Goal: Task Accomplishment & Management: Manage account settings

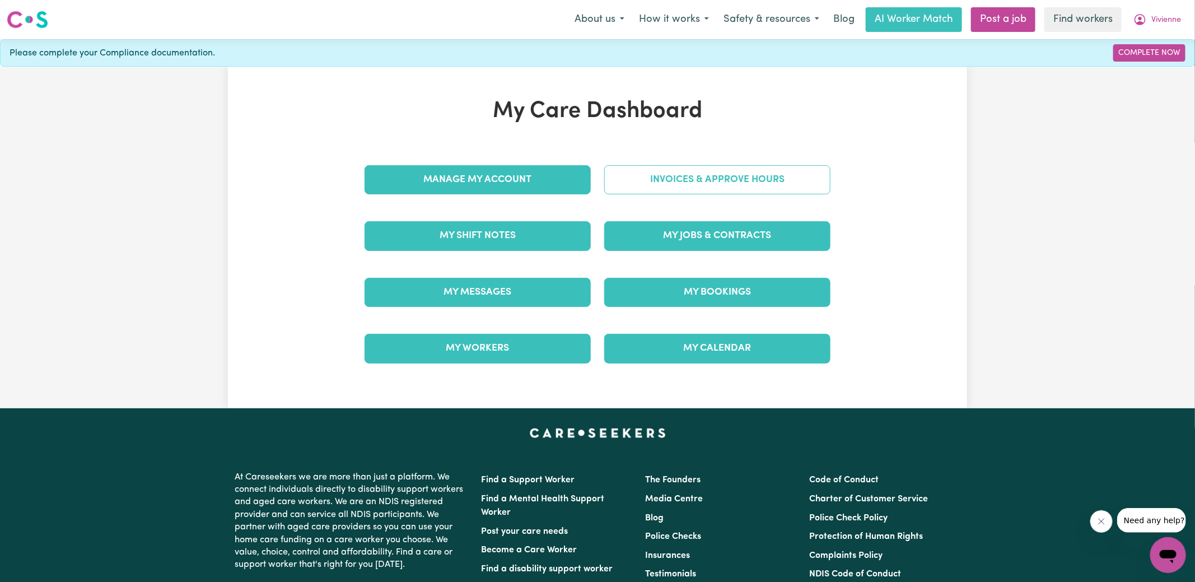
click at [626, 178] on link "Invoices & Approve Hours" at bounding box center [717, 179] width 226 height 29
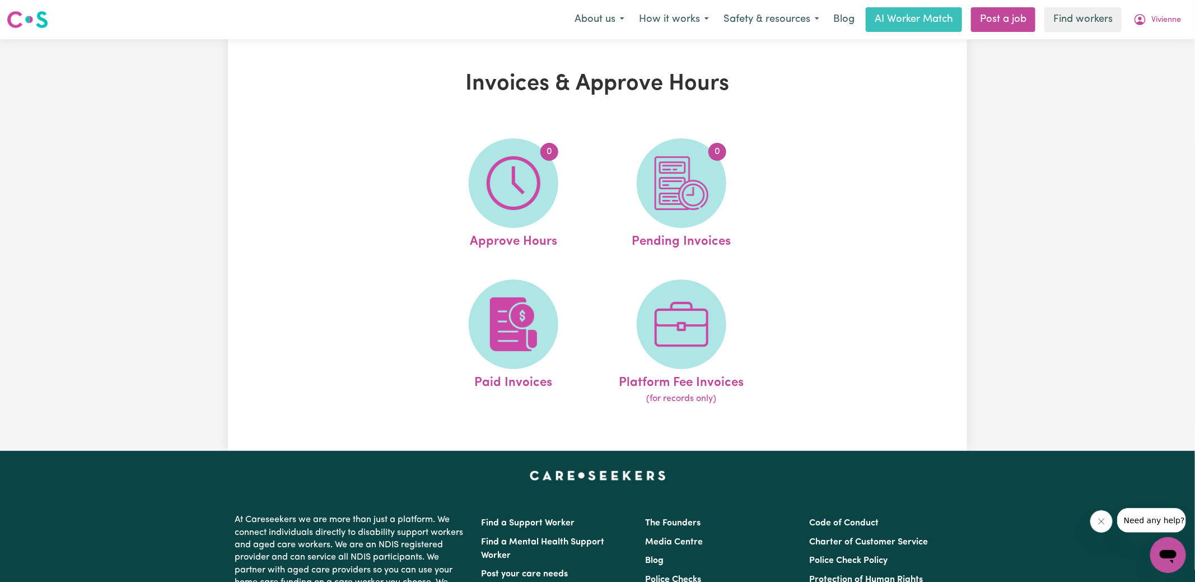
click at [507, 180] on img at bounding box center [514, 183] width 54 height 54
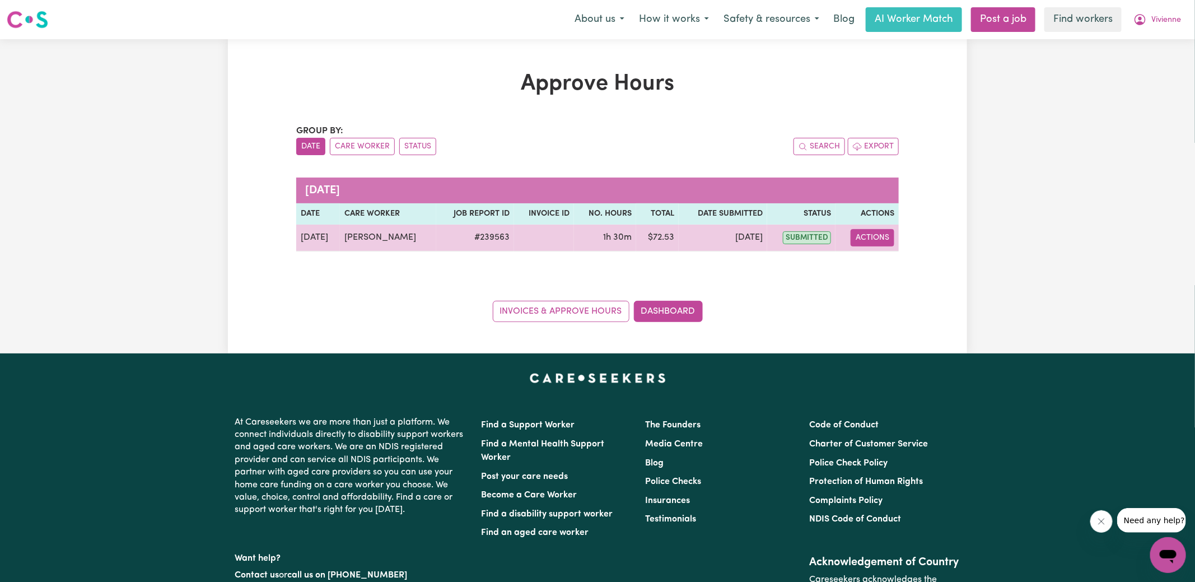
click at [861, 236] on button "Actions" at bounding box center [873, 237] width 44 height 17
click at [875, 258] on link "View Job Report" at bounding box center [901, 263] width 96 height 22
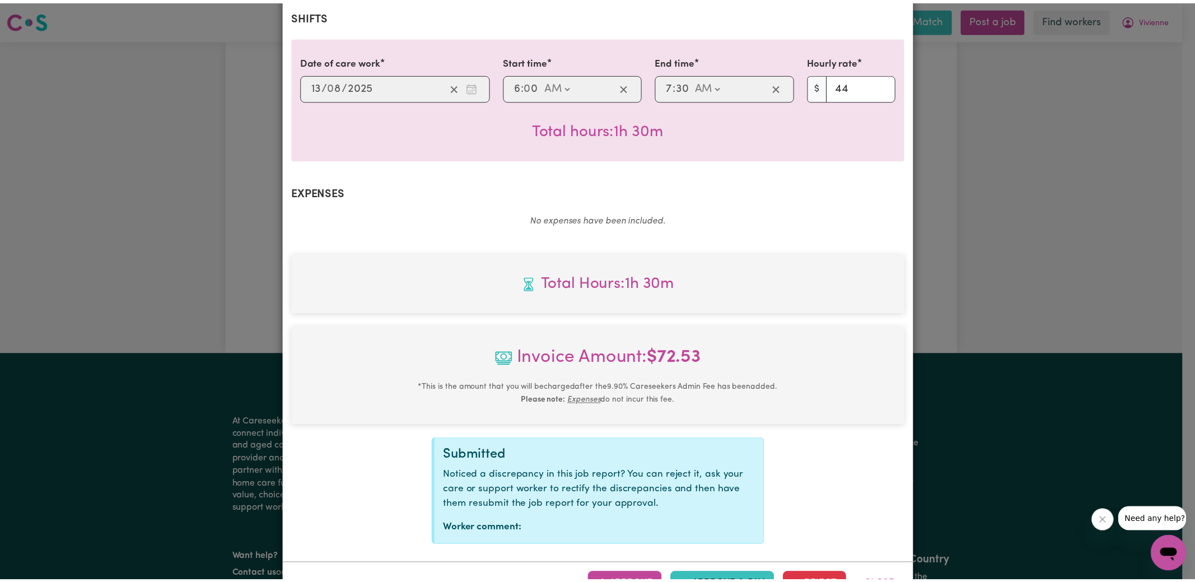
scroll to position [280, 0]
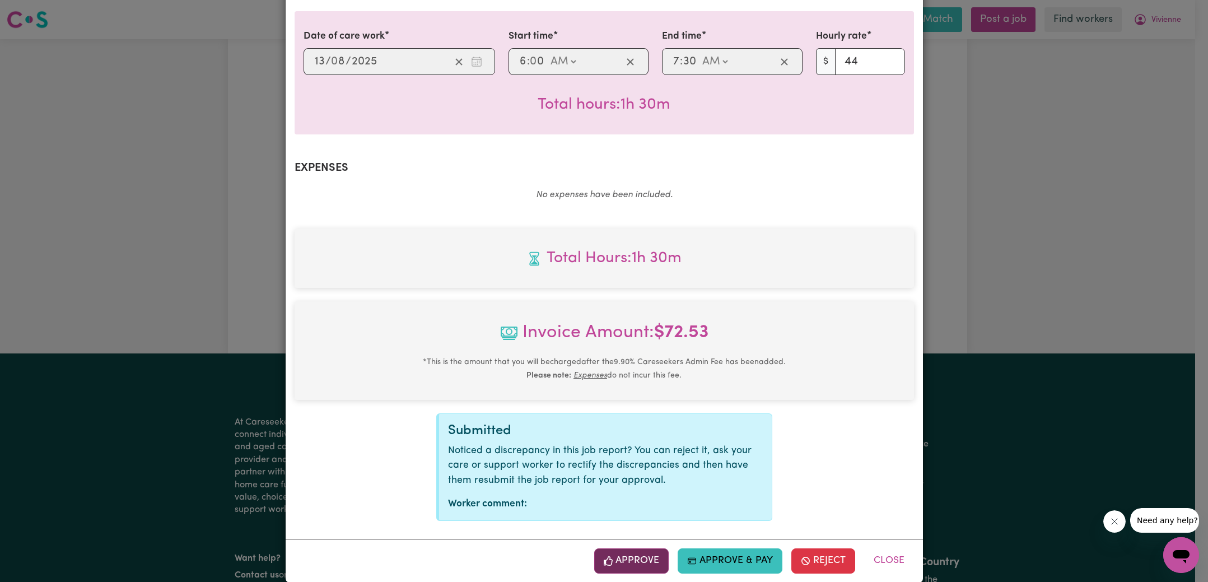
click at [631, 550] on button "Approve" at bounding box center [631, 560] width 75 height 25
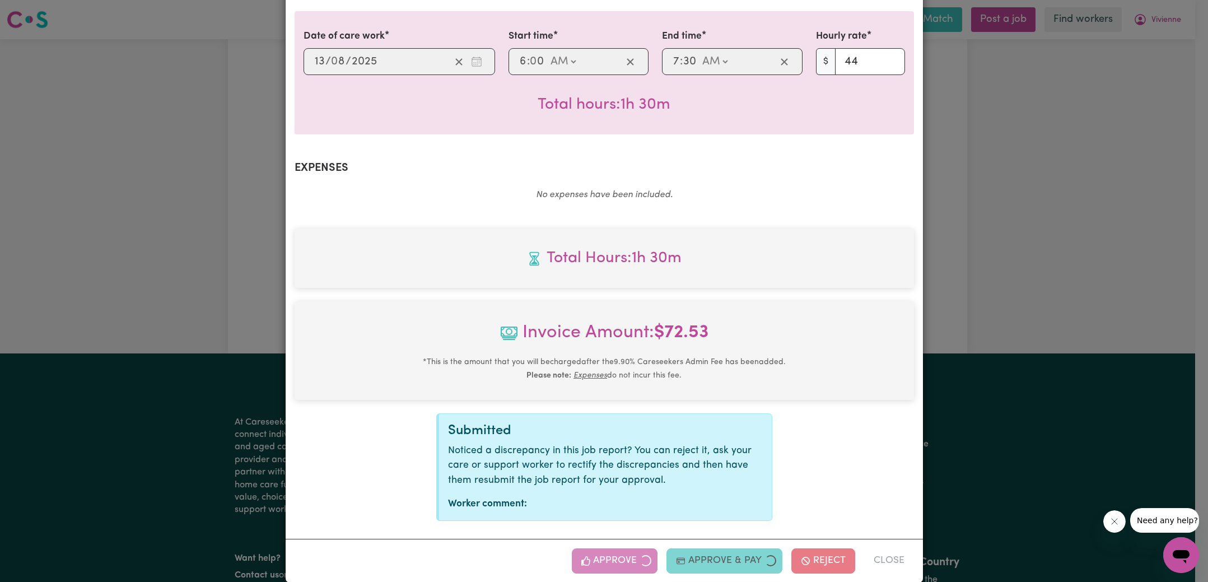
click at [973, 292] on div "Job Report # 239563 - [PERSON_NAME] Summary Job report # 239563 Client name: [P…" at bounding box center [604, 291] width 1208 height 582
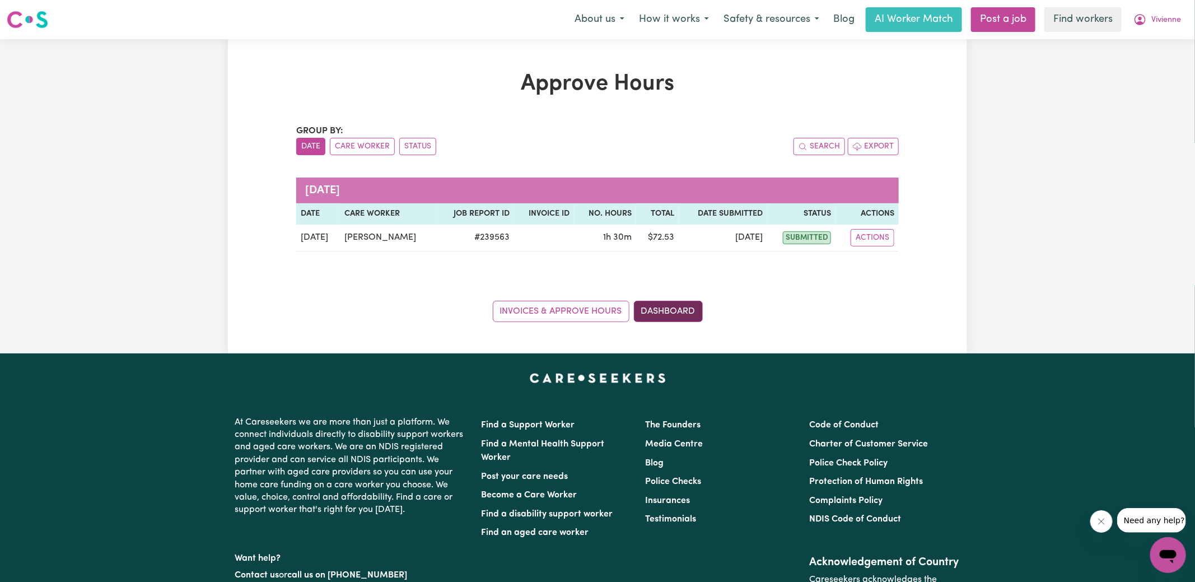
click at [657, 310] on link "Dashboard" at bounding box center [668, 311] width 69 height 21
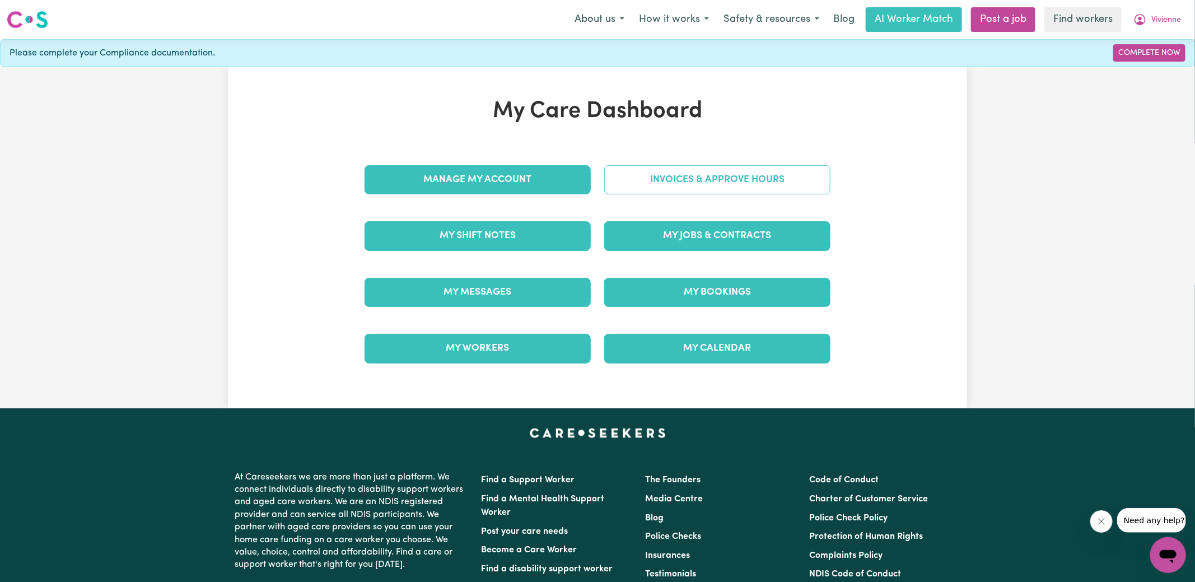
click at [656, 184] on link "Invoices & Approve Hours" at bounding box center [717, 179] width 226 height 29
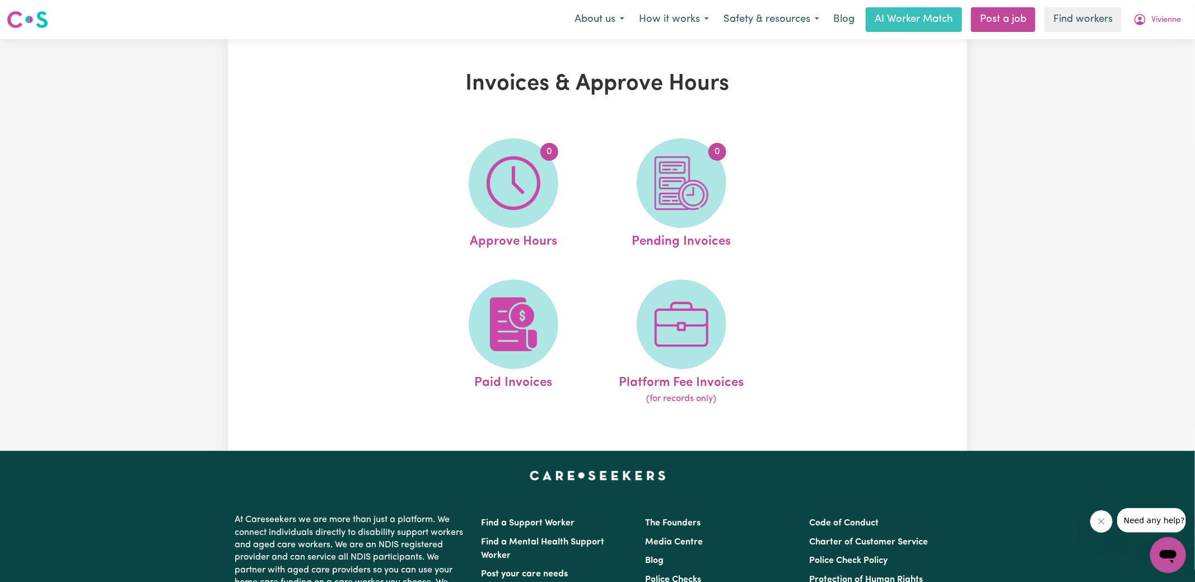
click at [656, 184] on img at bounding box center [682, 183] width 54 height 54
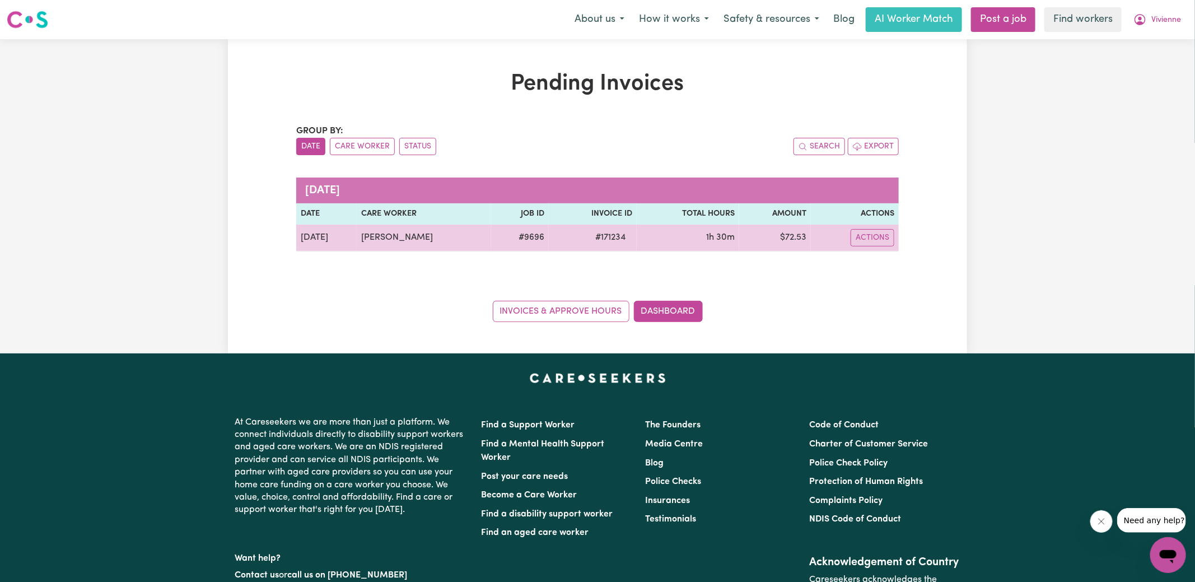
click at [602, 239] on span "# 171234" at bounding box center [611, 237] width 44 height 13
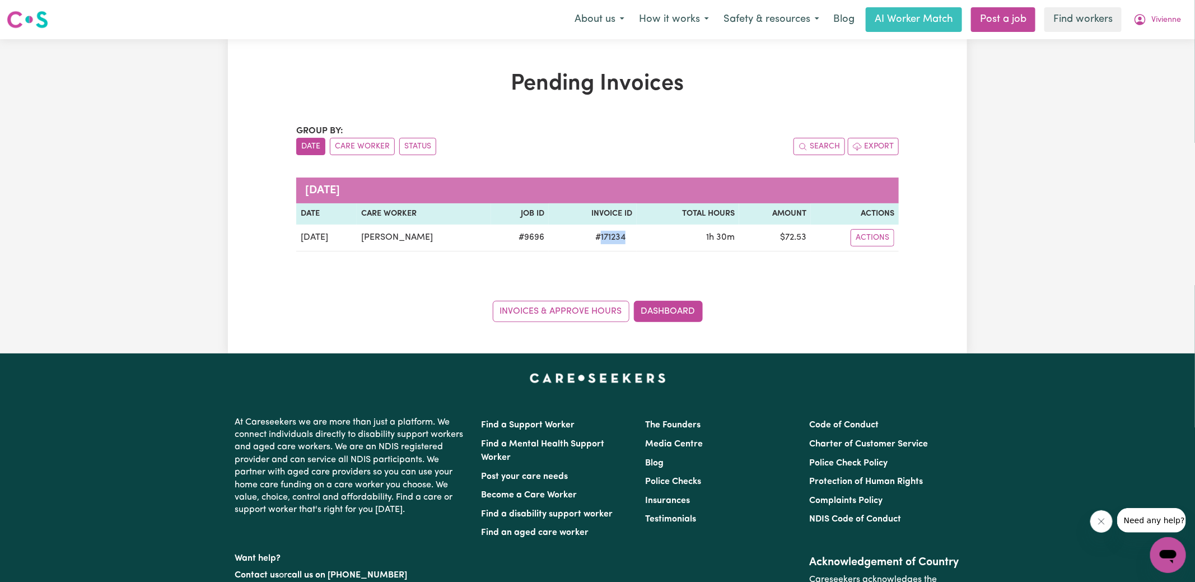
copy span "171234"
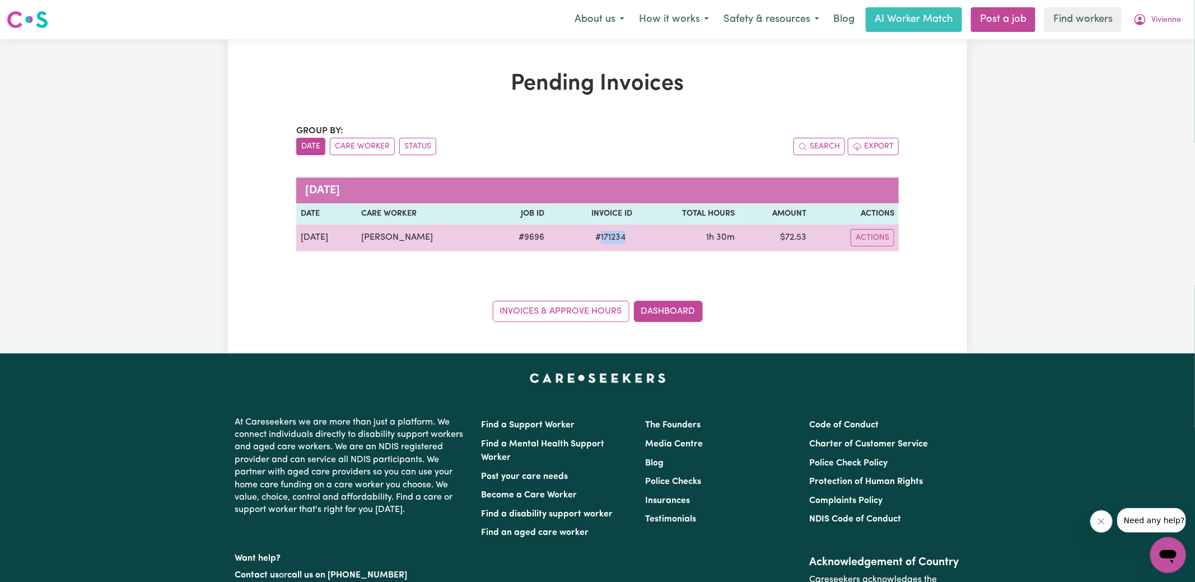
click at [790, 235] on td "$ 72.53" at bounding box center [775, 238] width 72 height 27
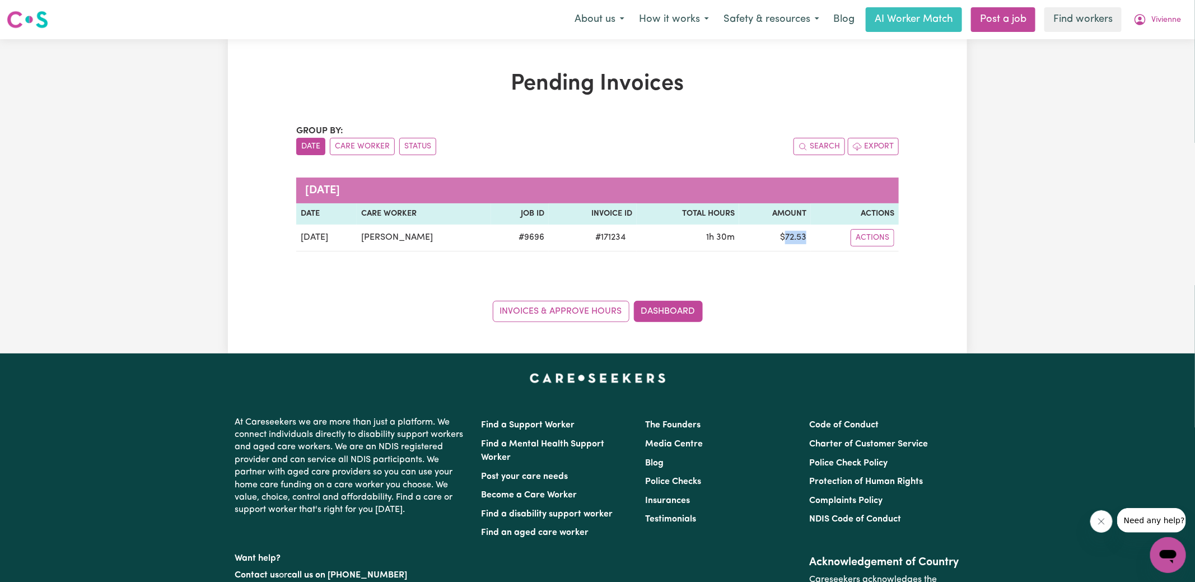
drag, startPoint x: 790, startPoint y: 235, endPoint x: 778, endPoint y: 209, distance: 28.8
click at [790, 235] on td "$ 72.53" at bounding box center [775, 238] width 72 height 27
copy td "72.53"
click at [1145, 17] on icon "My Account" at bounding box center [1140, 19] width 13 height 13
click at [1144, 68] on link "Logout" at bounding box center [1144, 64] width 89 height 21
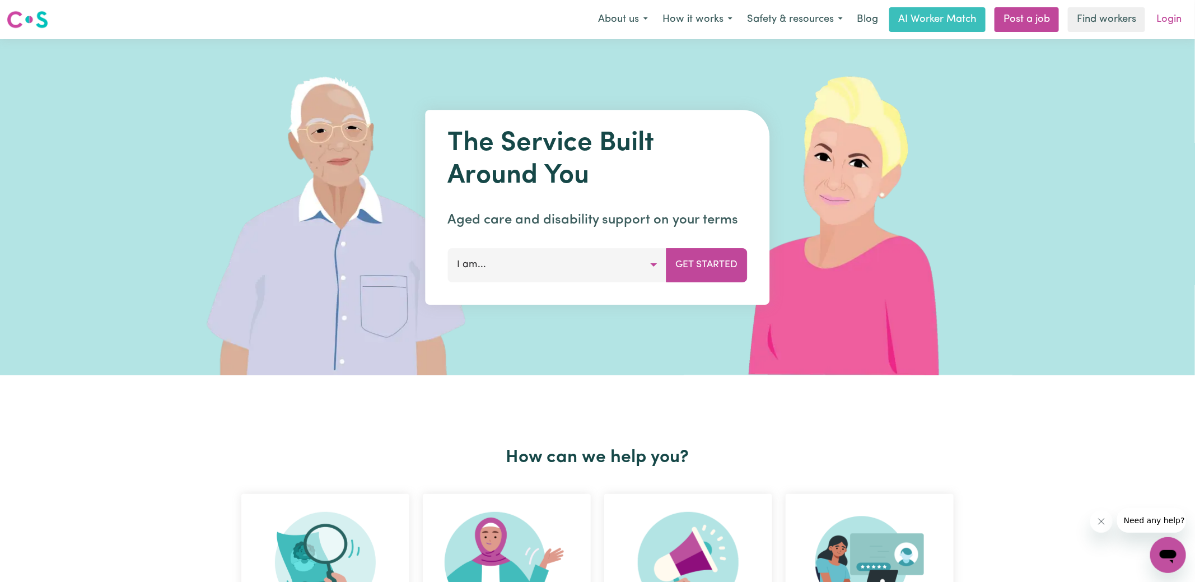
click at [1162, 24] on link "Login" at bounding box center [1169, 19] width 39 height 25
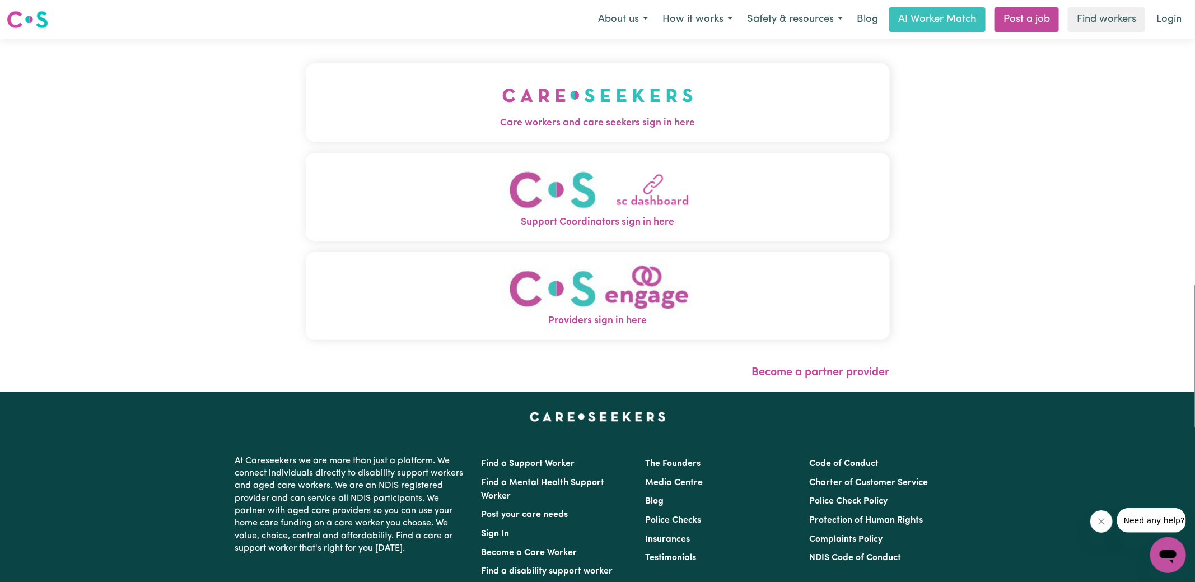
click at [476, 116] on span "Care workers and care seekers sign in here" at bounding box center [598, 123] width 584 height 15
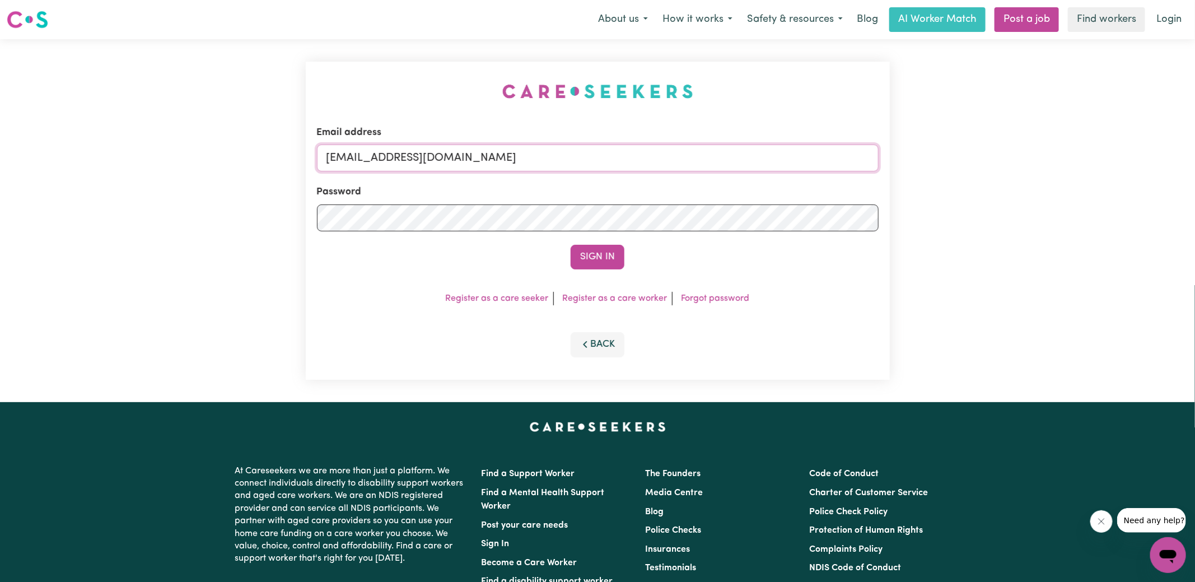
drag, startPoint x: 384, startPoint y: 159, endPoint x: 1059, endPoint y: 275, distance: 684.4
click at [1059, 275] on div "Email address [EMAIL_ADDRESS][DOMAIN_NAME] Password Sign In Register as a care …" at bounding box center [597, 220] width 1195 height 363
type input "[EMAIL_ADDRESS][DOMAIN_NAME]"
click at [571, 245] on button "Sign In" at bounding box center [598, 257] width 54 height 25
